Goal: Contribute content

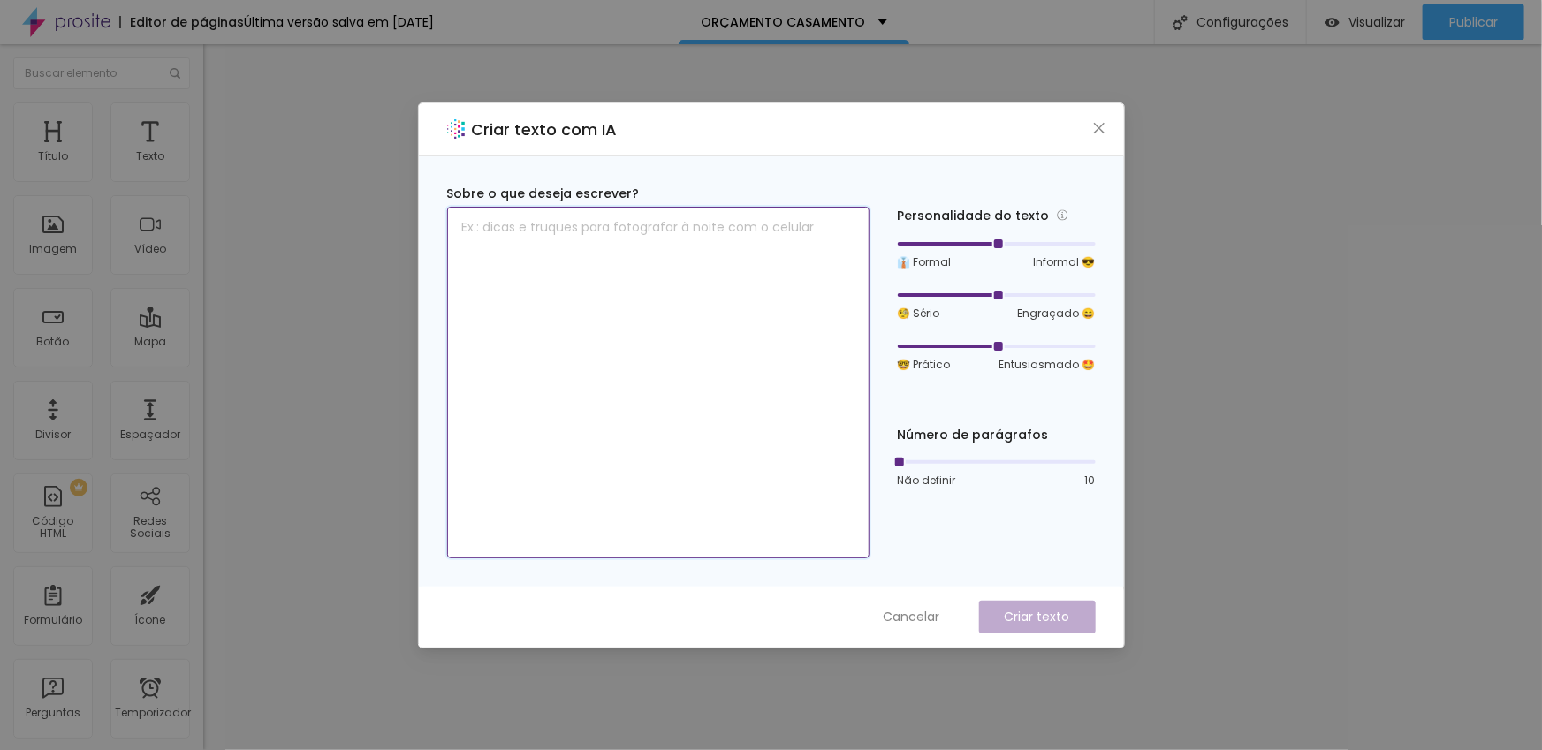
click at [611, 232] on textarea at bounding box center [658, 383] width 422 height 352
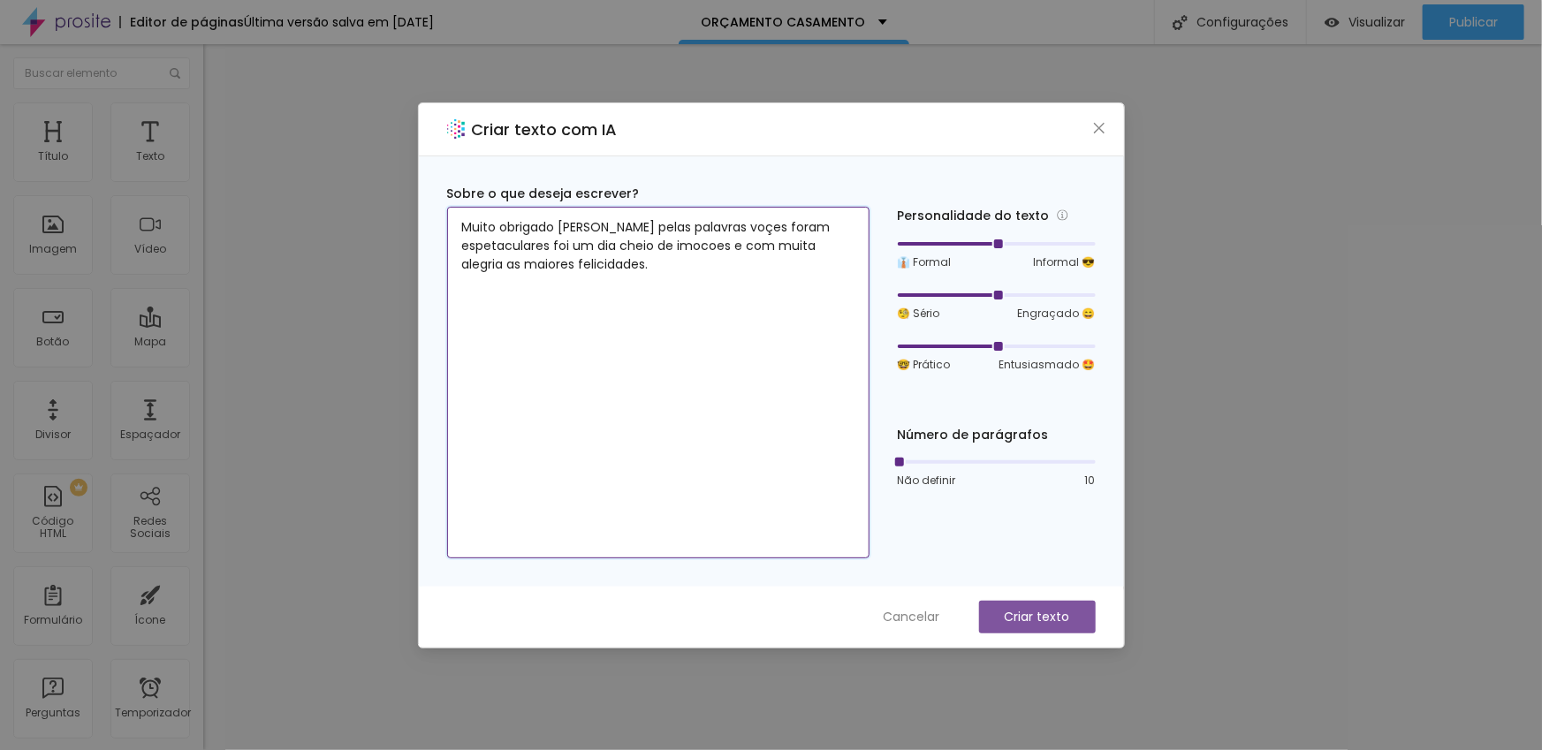
type textarea "Muito obrigado [PERSON_NAME] pelas palavras voçes foram espetaculares foi um di…"
drag, startPoint x: 1039, startPoint y: 608, endPoint x: 979, endPoint y: 580, distance: 66.4
click at [1039, 608] on font "Criar texto" at bounding box center [1037, 617] width 65 height 18
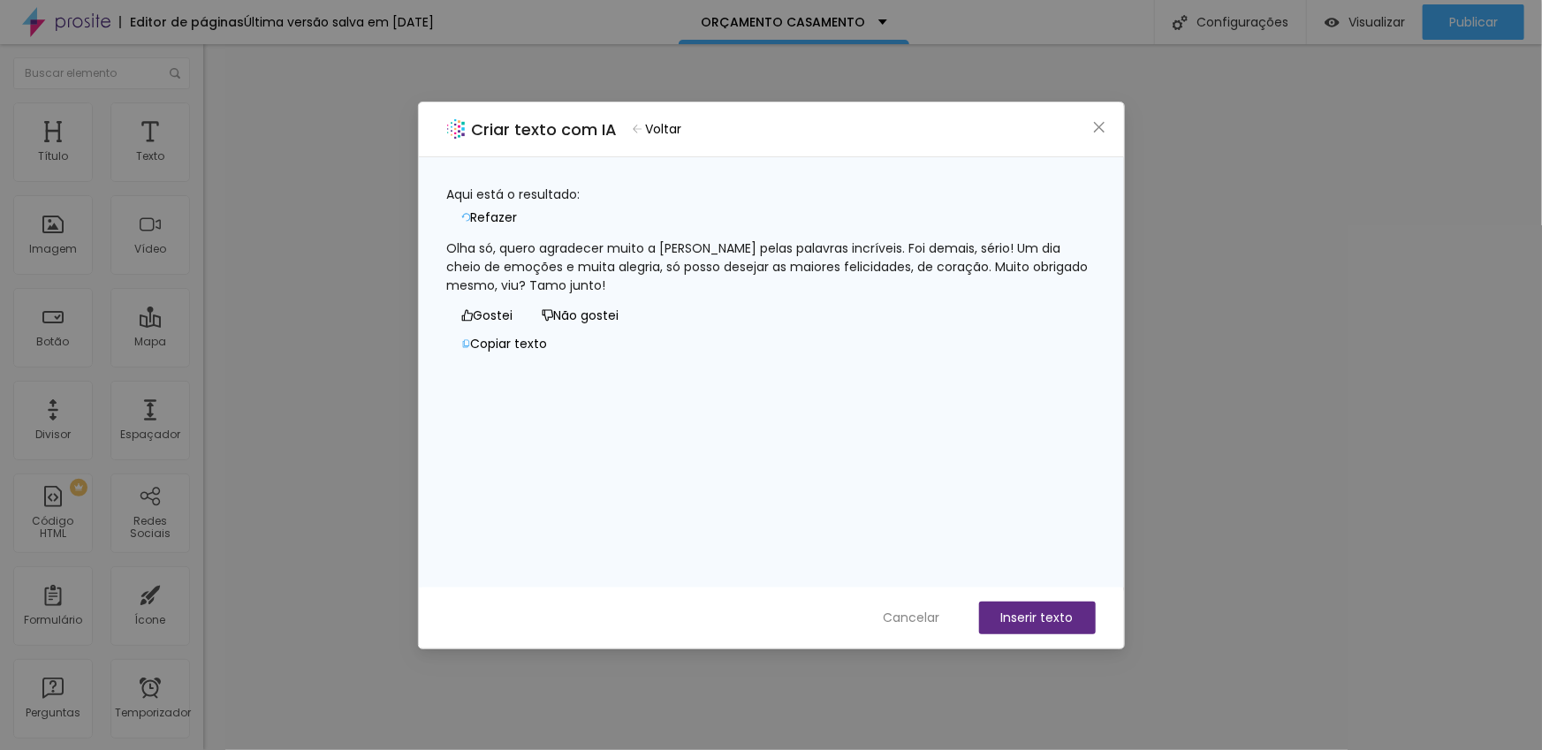
click at [518, 209] on font "Refazer" at bounding box center [494, 218] width 47 height 18
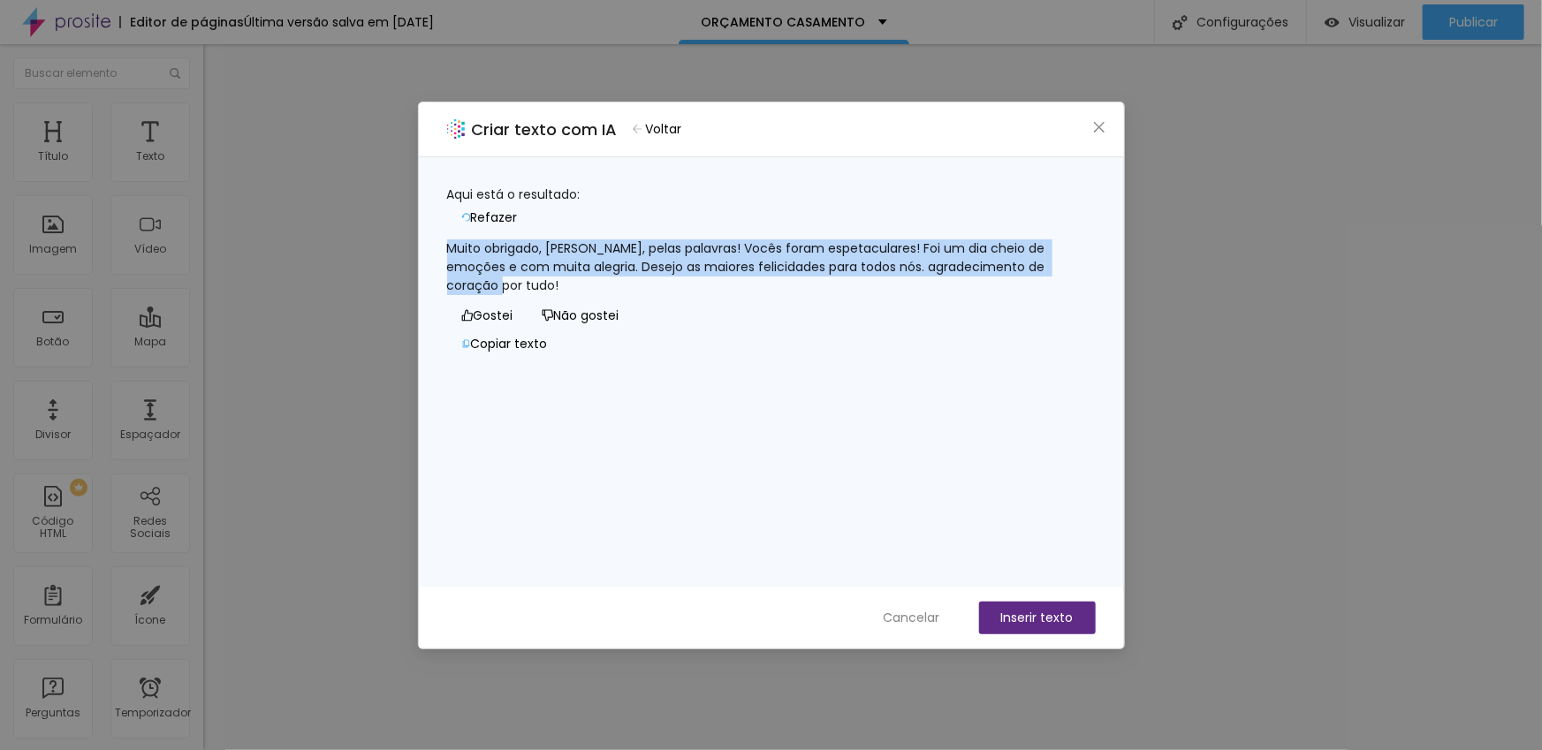
drag, startPoint x: 492, startPoint y: 270, endPoint x: 471, endPoint y: 237, distance: 39.7
click at [471, 239] on div "Muito obrigado, [PERSON_NAME], pelas palavras! Vocês foram espetaculares! Foi u…" at bounding box center [771, 267] width 649 height 56
copy font "Muito obrigado, [PERSON_NAME], pelas palavras! Vocês foram espetaculares! Foi u…"
click at [1099, 121] on icon "fechar" at bounding box center [1099, 127] width 14 height 14
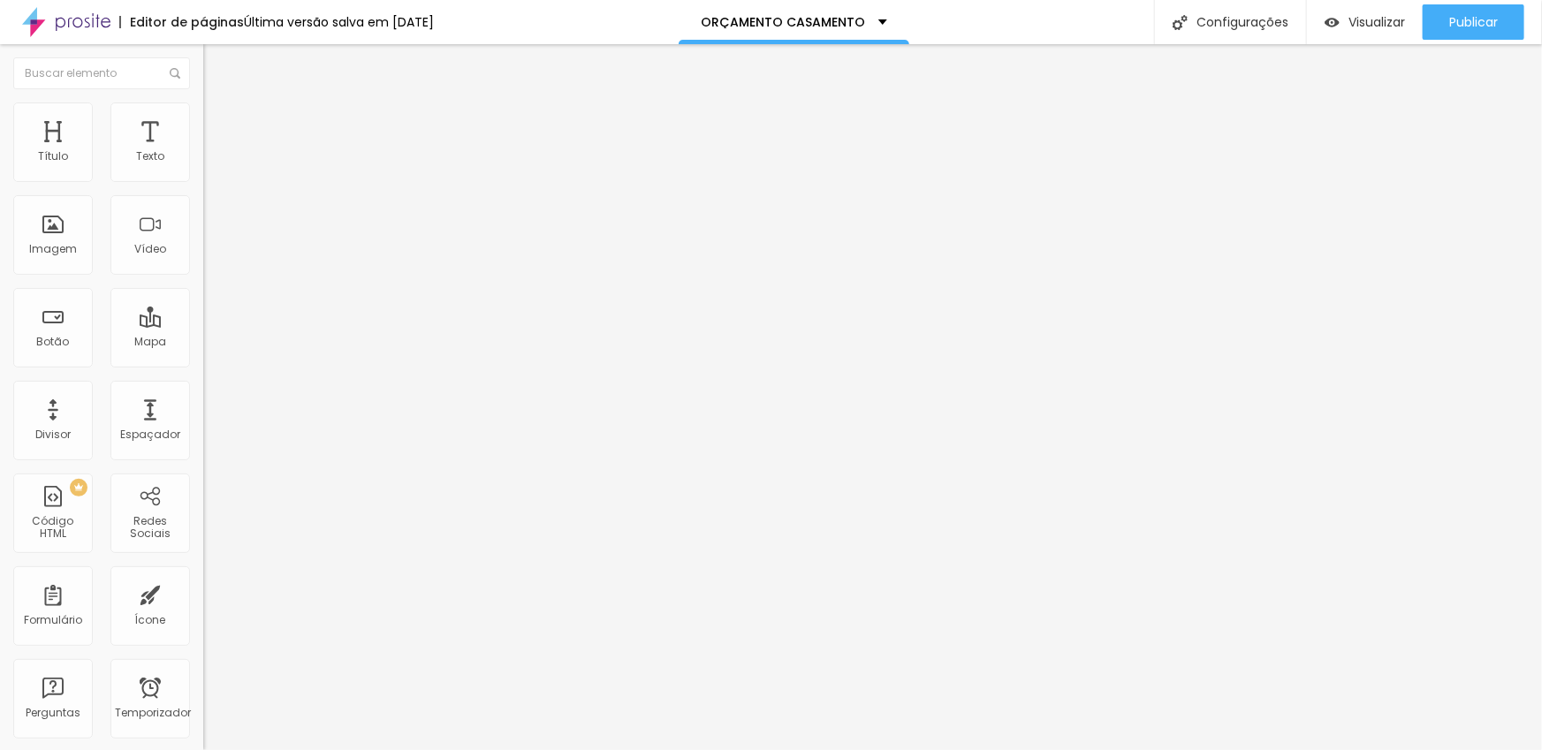
scroll to position [0, 115]
paste input "j8erxwEnZvI"
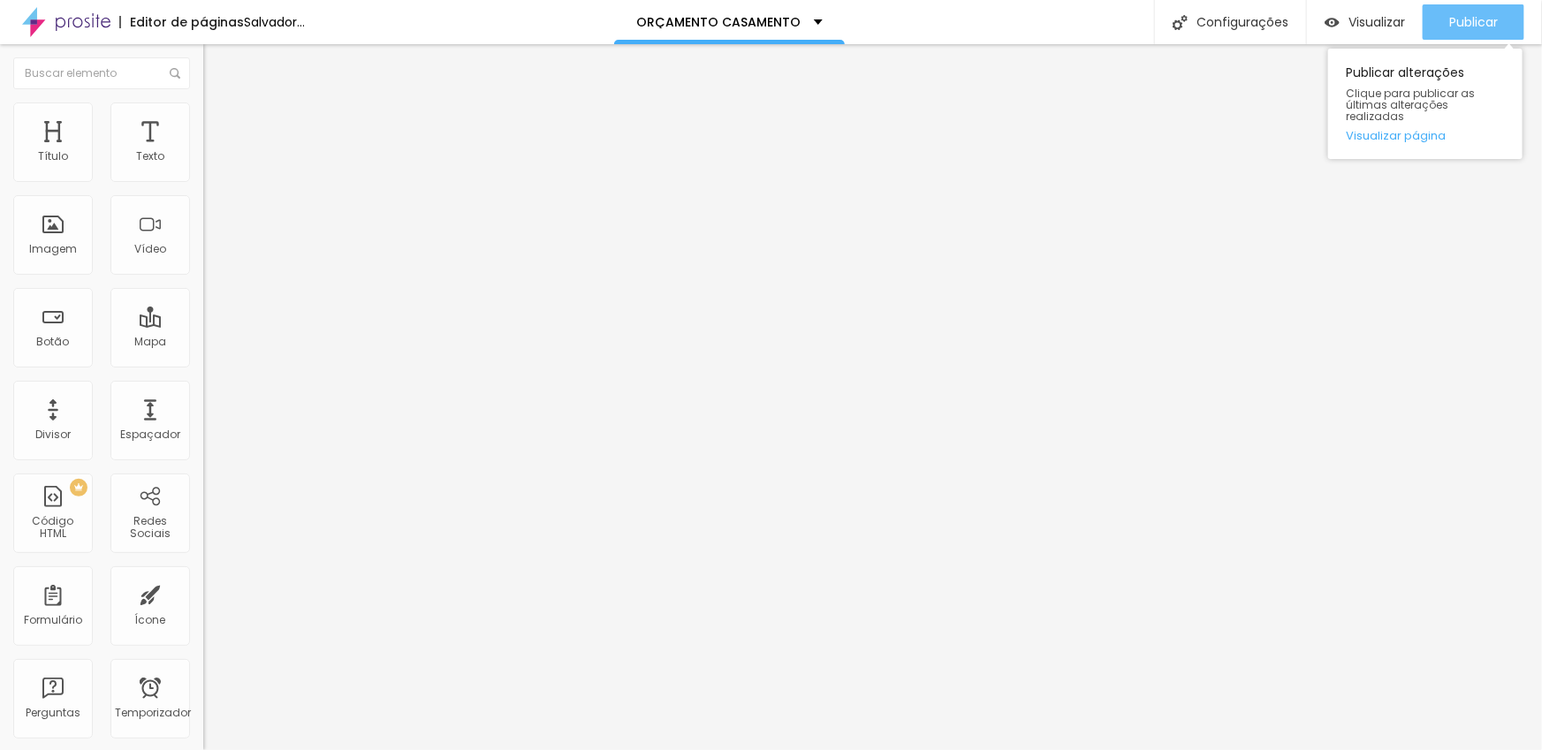
type input "[URL][DOMAIN_NAME]"
click at [1477, 16] on font "Publicar" at bounding box center [1473, 22] width 49 height 18
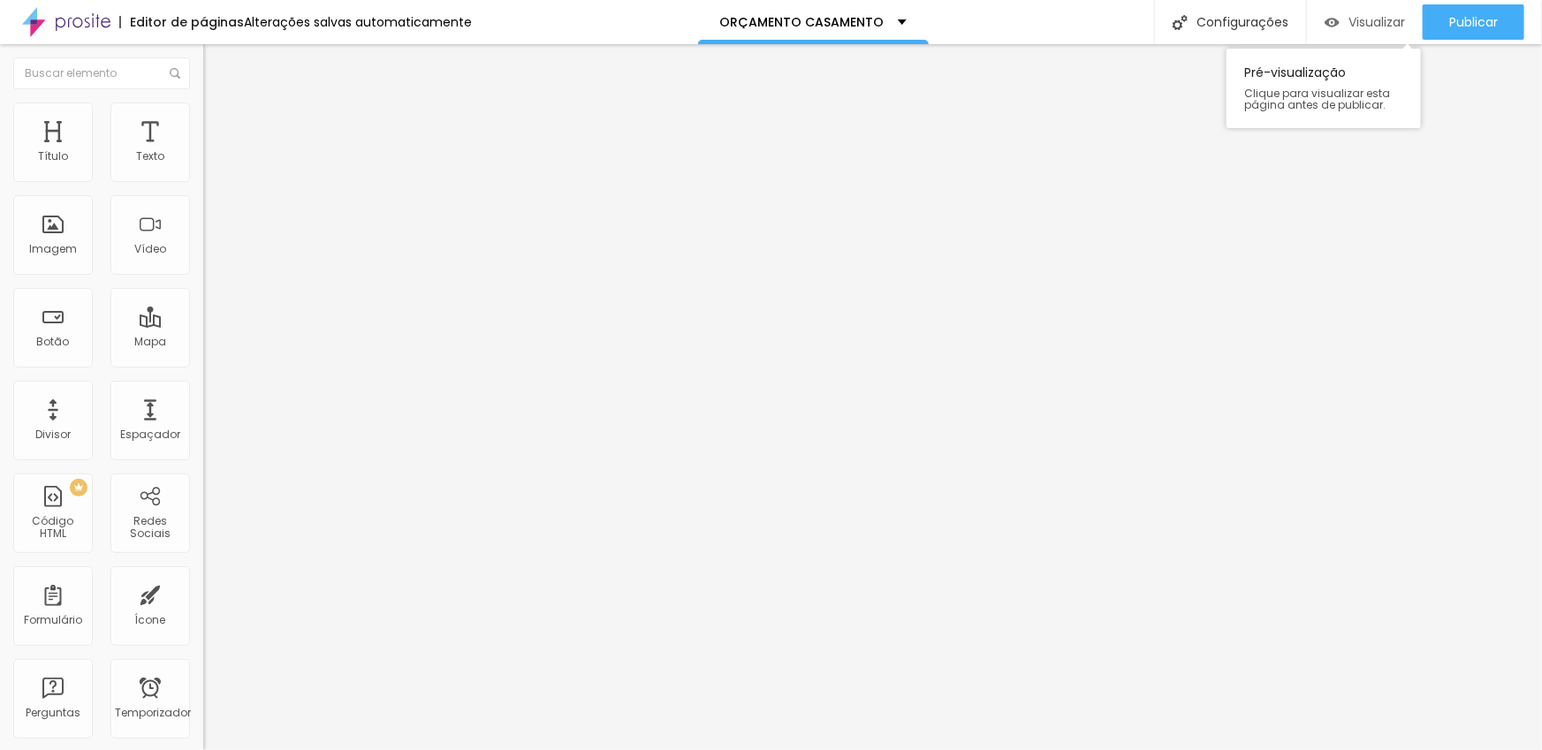
click at [1387, 20] on font "Visualizar" at bounding box center [1377, 22] width 57 height 18
